Goal: Navigation & Orientation: Find specific page/section

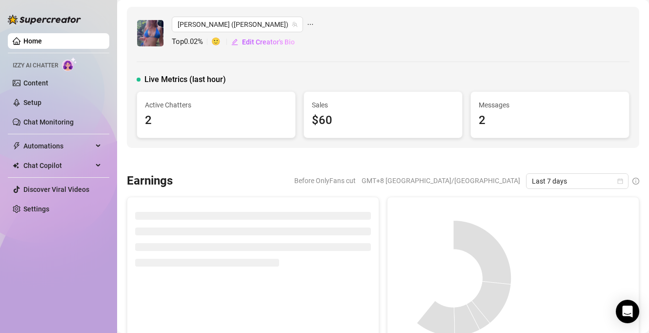
click at [28, 40] on link "Home" at bounding box center [32, 41] width 19 height 8
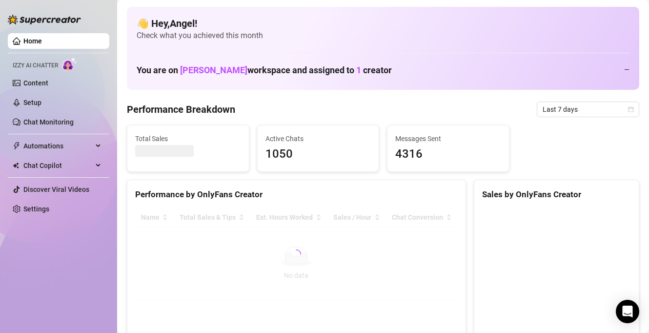
click at [28, 40] on link "Home" at bounding box center [32, 41] width 19 height 8
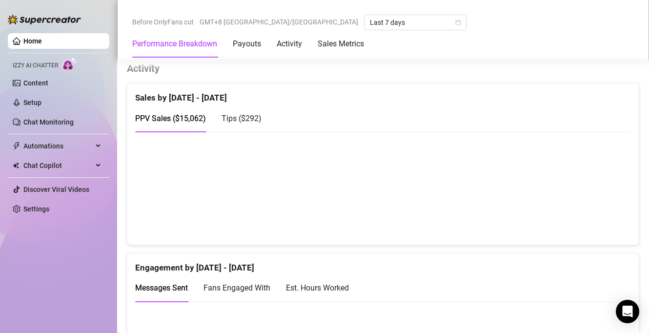
scroll to position [464, 0]
